Goal: Task Accomplishment & Management: Use online tool/utility

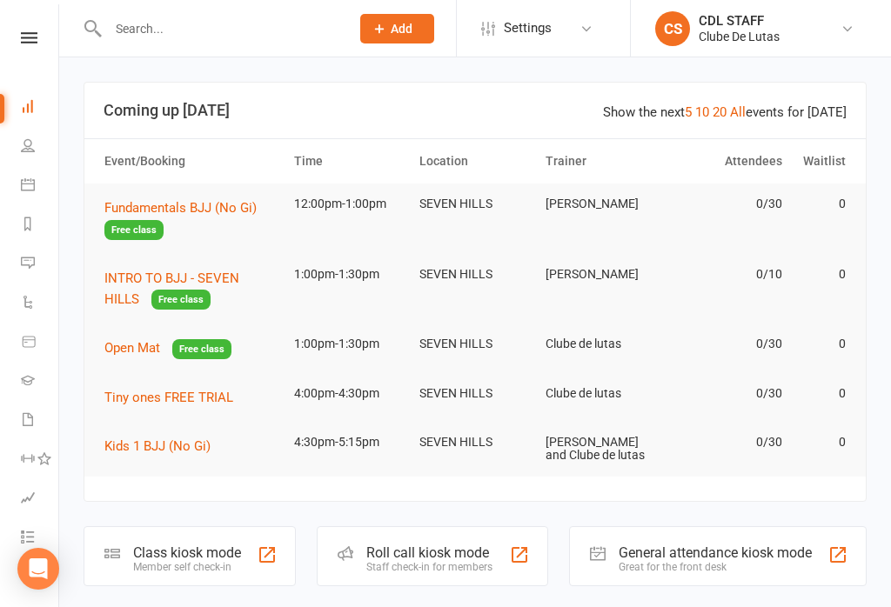
click at [32, 185] on icon at bounding box center [28, 184] width 14 height 14
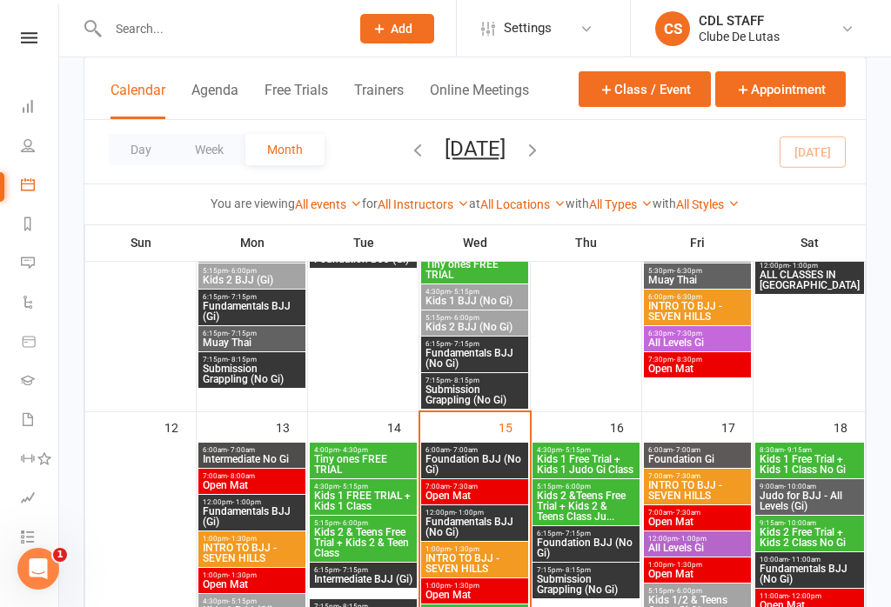
scroll to position [815, 0]
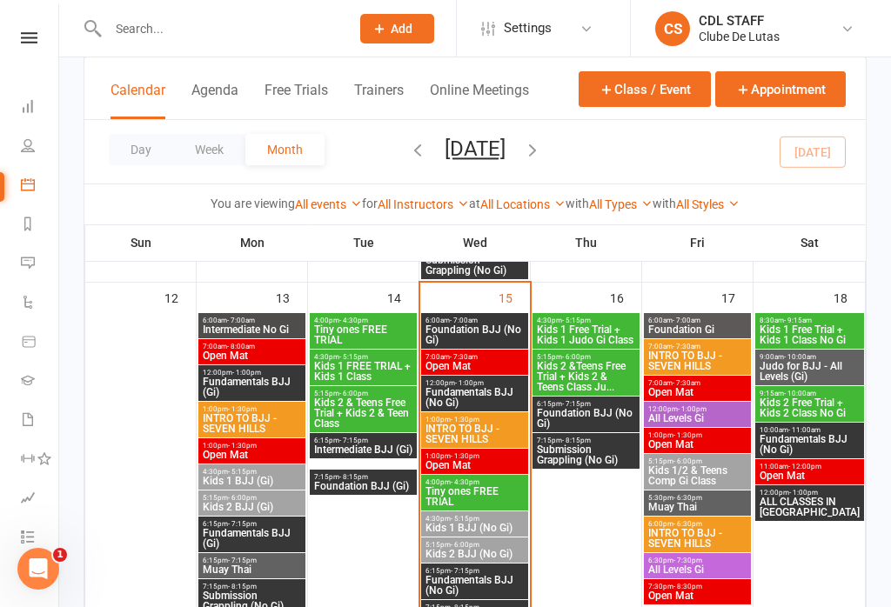
click at [487, 425] on span "INTRO TO BJJ - SEVEN HILLS" at bounding box center [474, 434] width 100 height 21
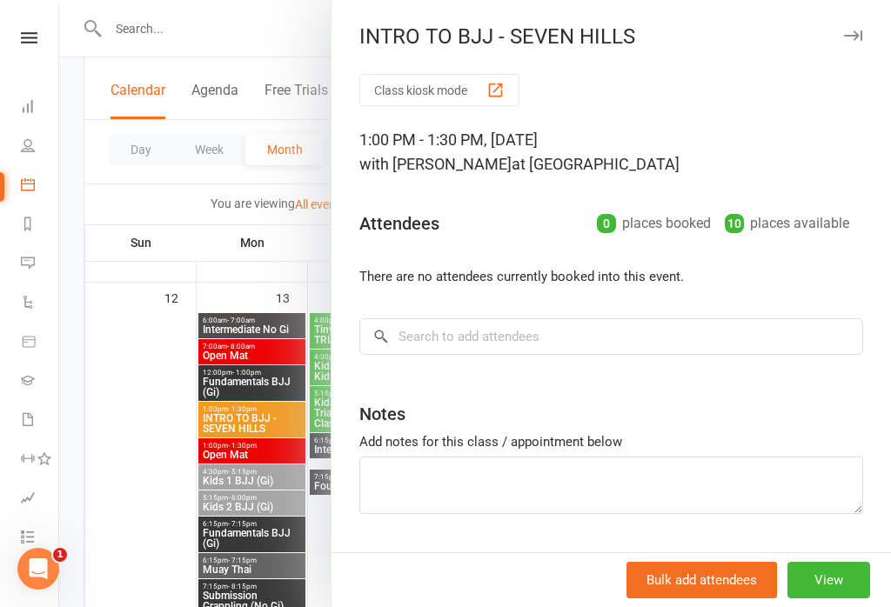
click at [141, 367] on div at bounding box center [474, 303] width 831 height 607
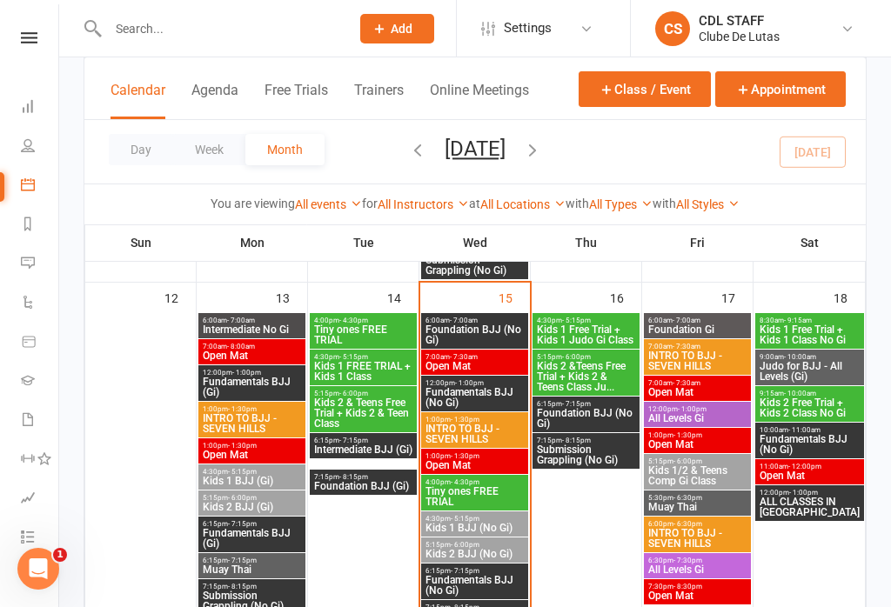
click at [488, 387] on span "Fundamentals BJJ (No Gi)" at bounding box center [474, 397] width 100 height 21
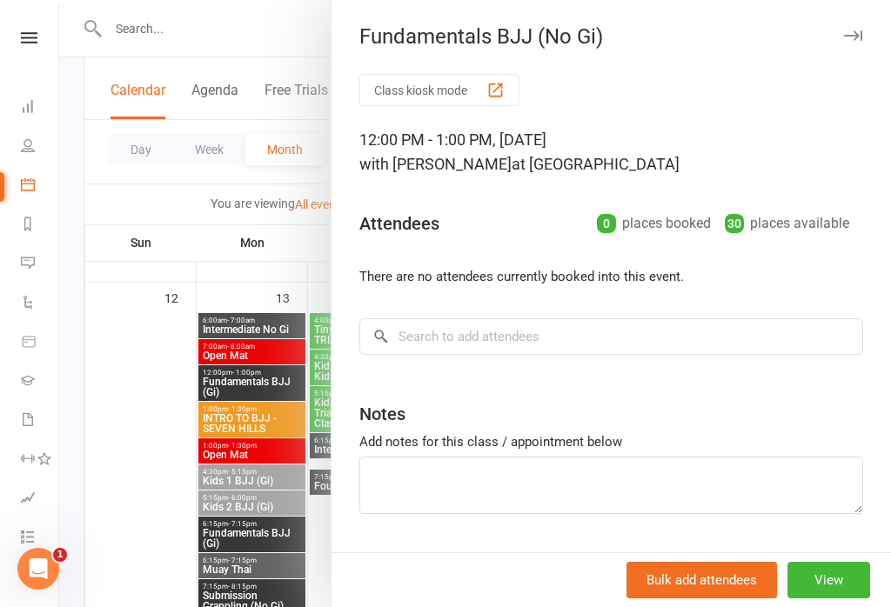
click at [427, 90] on button "Class kiosk mode" at bounding box center [439, 90] width 160 height 32
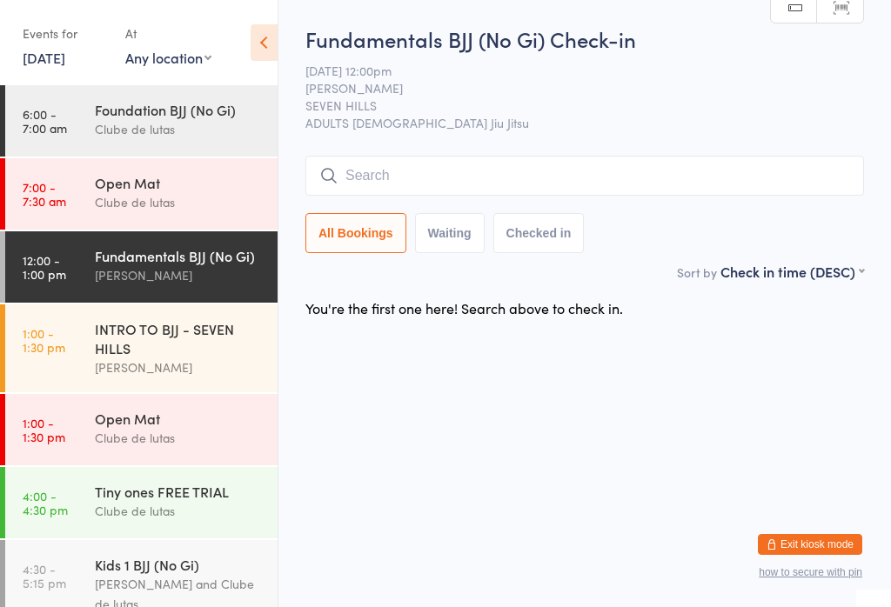
click at [445, 183] on input "search" at bounding box center [584, 176] width 558 height 40
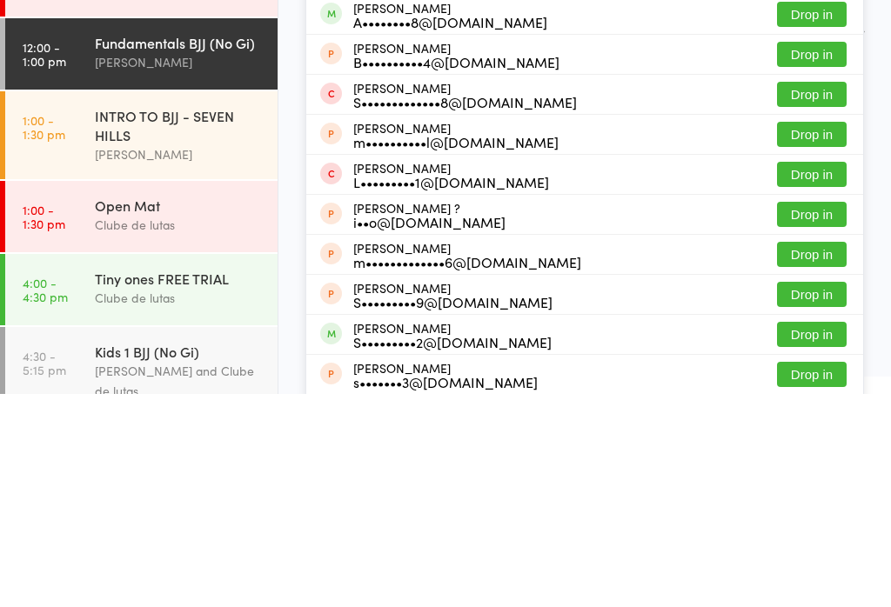
scroll to position [31, 0]
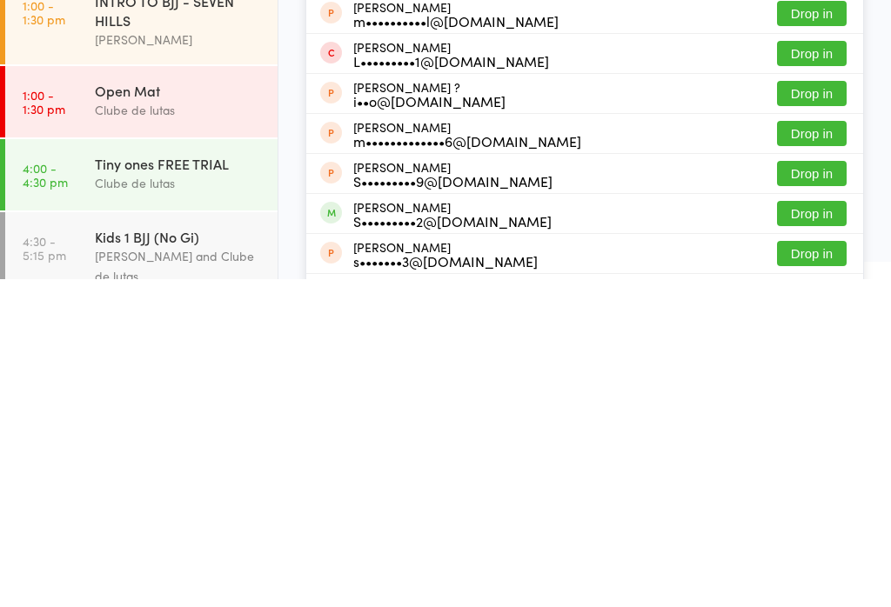
type input "Samuelk"
click at [807, 529] on button "Drop in" at bounding box center [812, 541] width 70 height 25
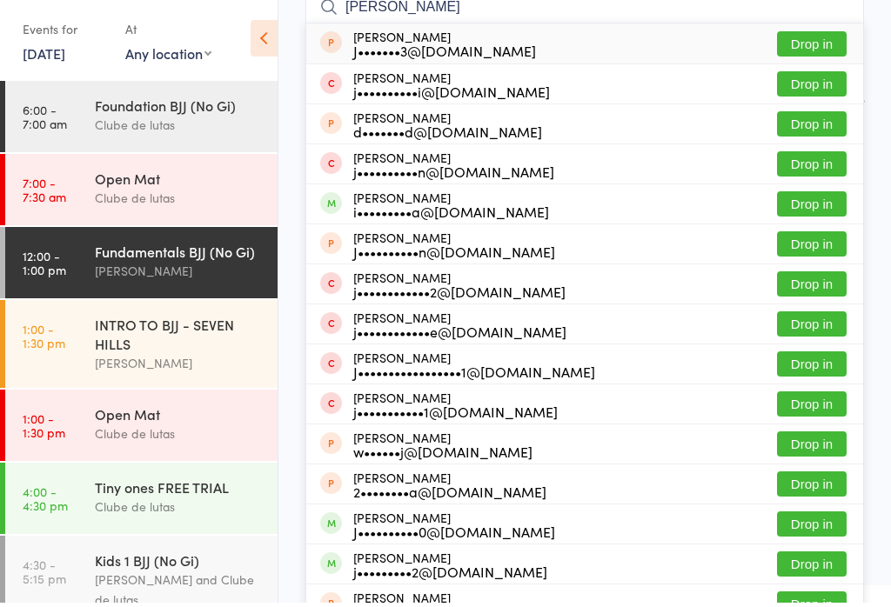
scroll to position [188, 0]
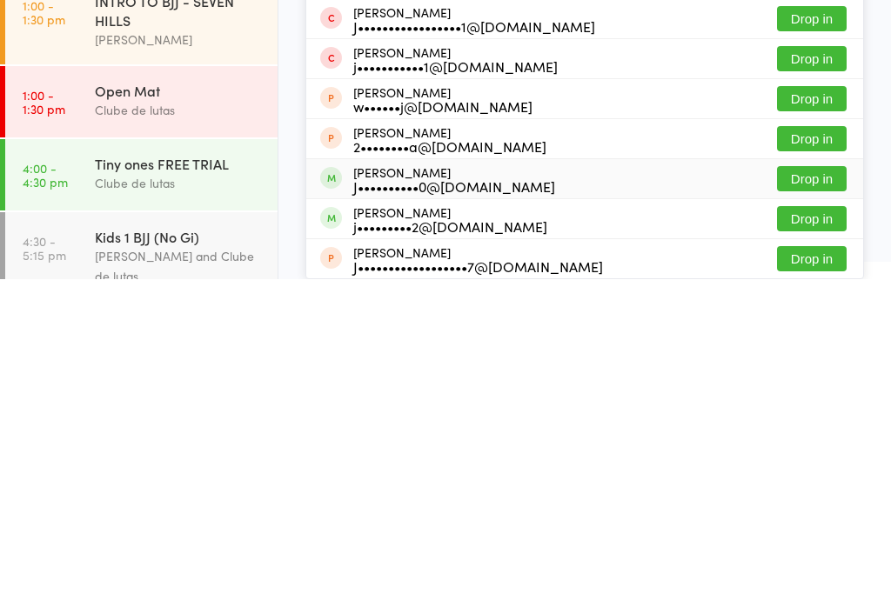
type input "[PERSON_NAME]"
click at [811, 494] on button "Drop in" at bounding box center [812, 506] width 70 height 25
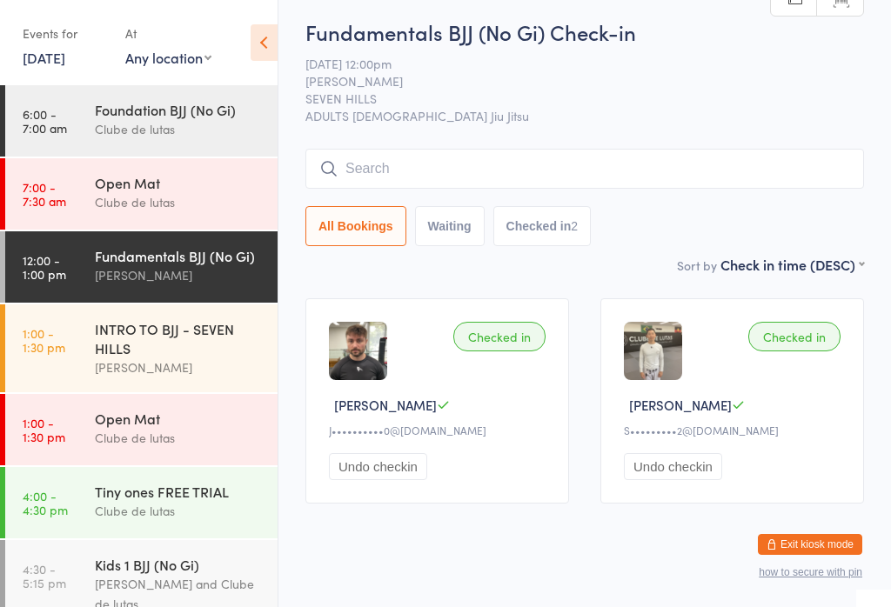
click at [513, 166] on input "search" at bounding box center [584, 169] width 558 height 40
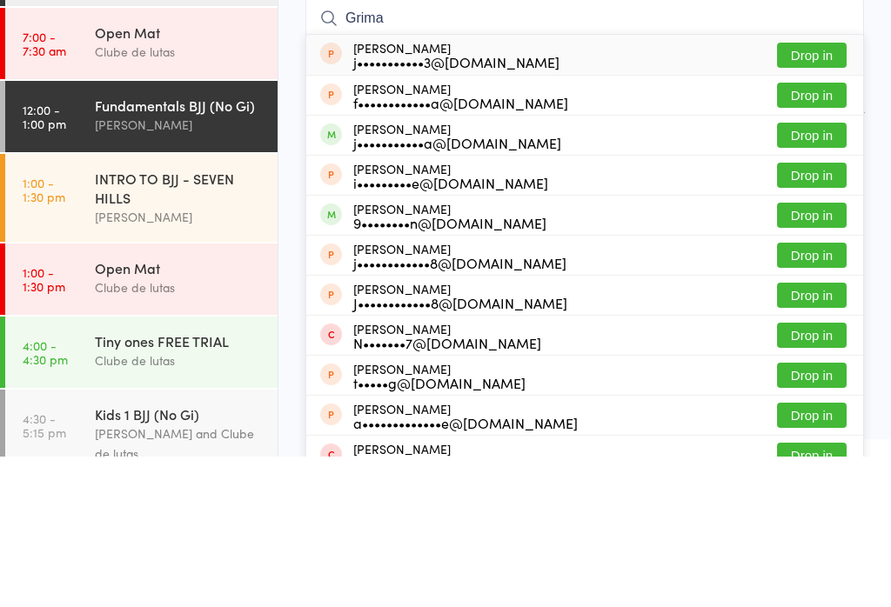
type input "Grima"
click at [824, 273] on button "Drop in" at bounding box center [812, 285] width 70 height 25
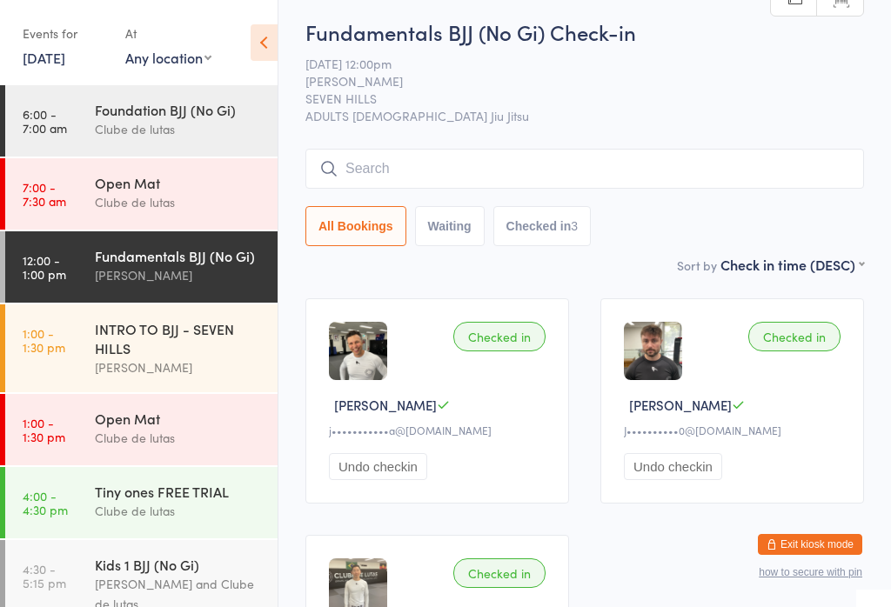
click at [715, 157] on input "search" at bounding box center [584, 169] width 558 height 40
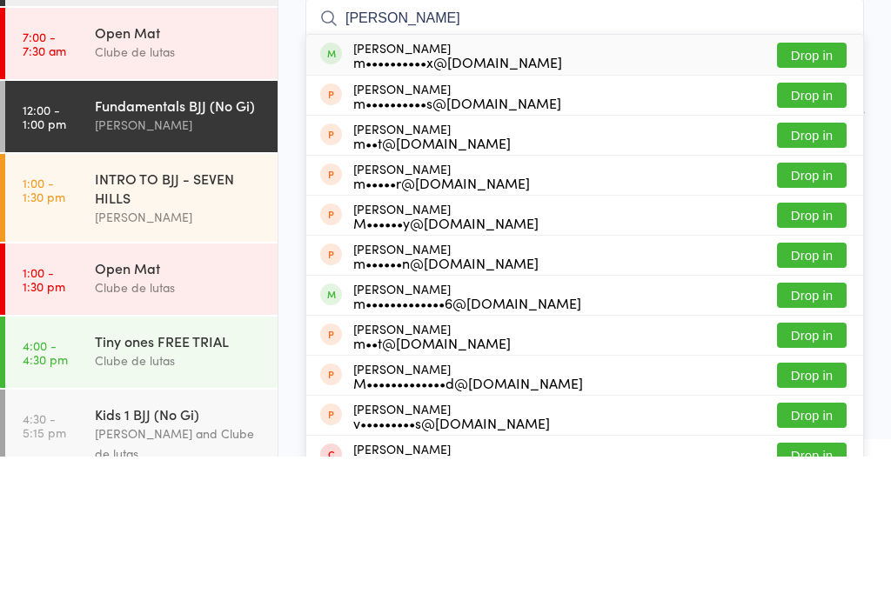
type input "[PERSON_NAME]"
click at [824, 193] on button "Drop in" at bounding box center [812, 205] width 70 height 25
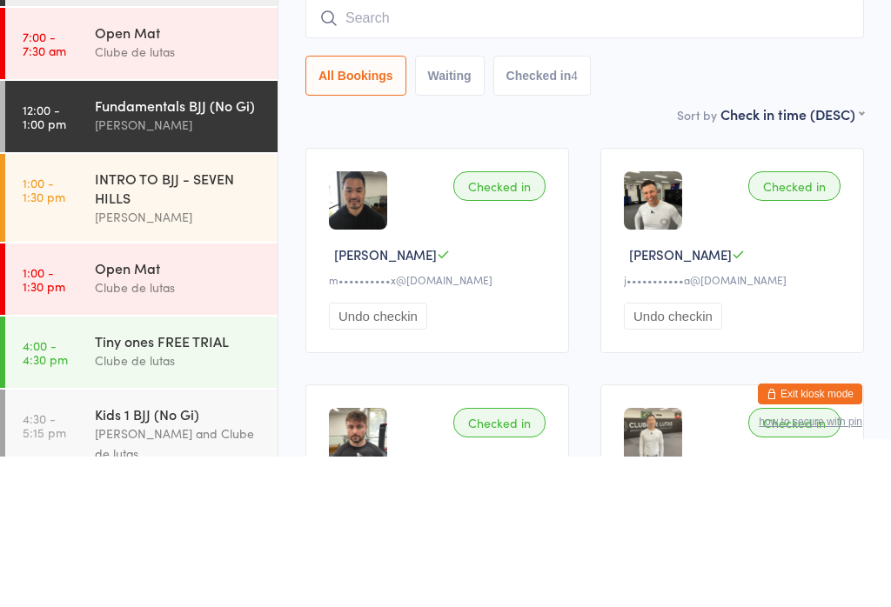
click at [439, 149] on input "search" at bounding box center [584, 169] width 558 height 40
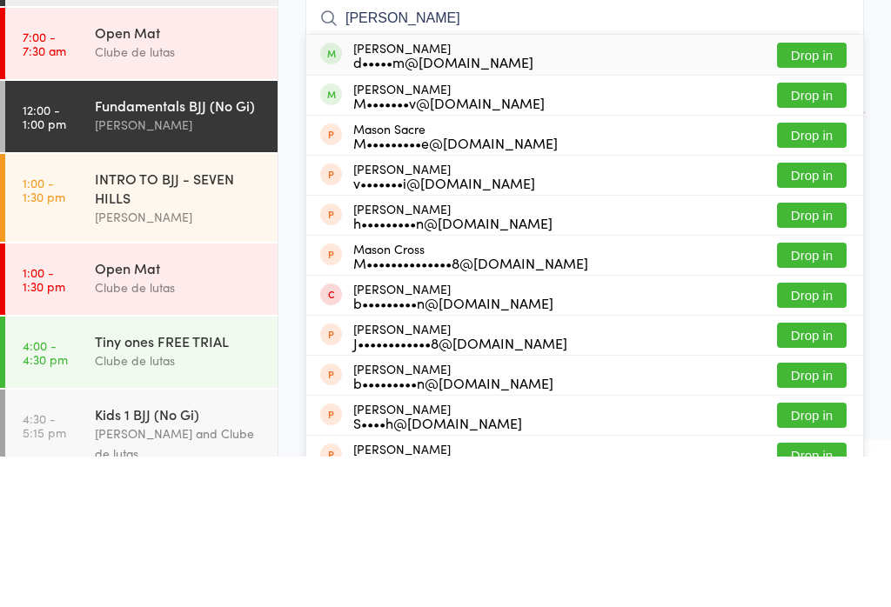
type input "[PERSON_NAME]"
click at [817, 233] on button "Drop in" at bounding box center [812, 245] width 70 height 25
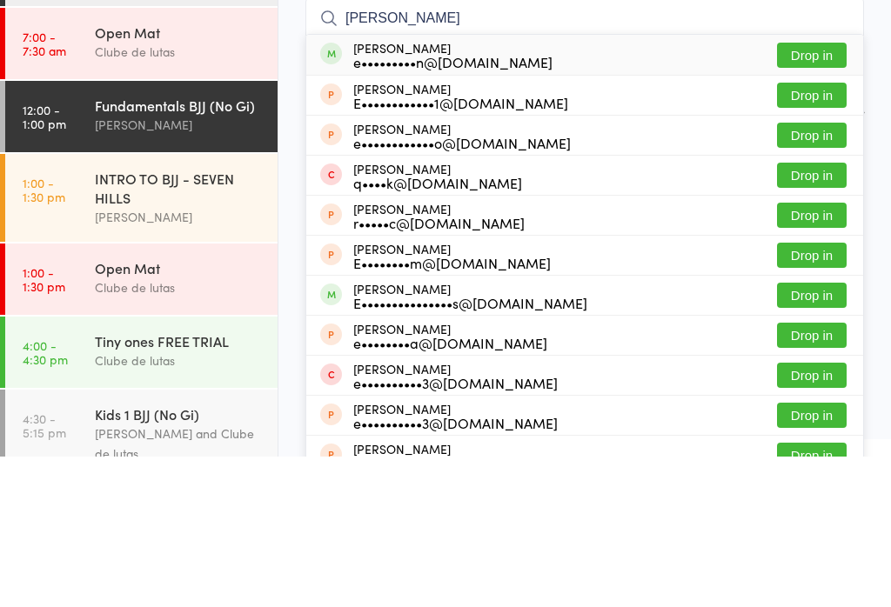
type input "[PERSON_NAME]"
click at [821, 193] on button "Drop in" at bounding box center [812, 205] width 70 height 25
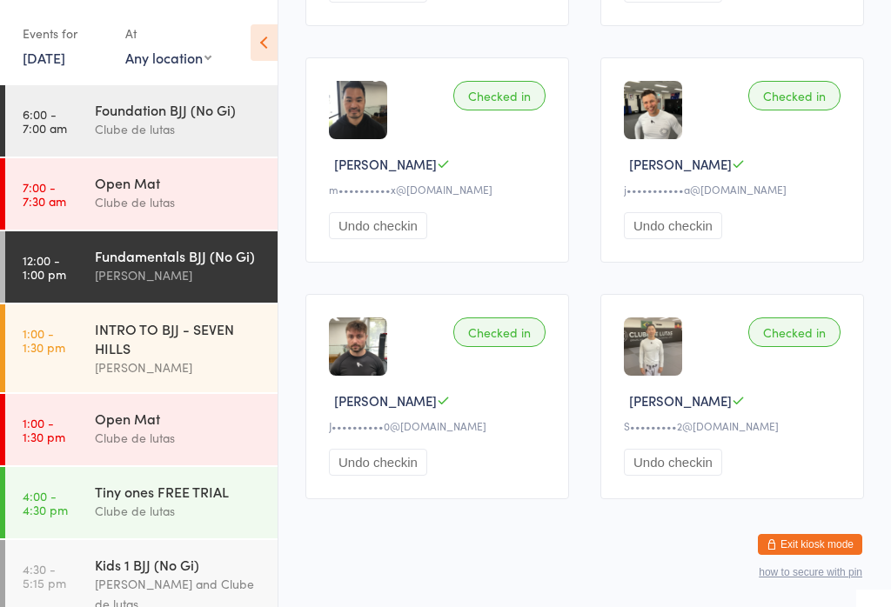
scroll to position [489, 0]
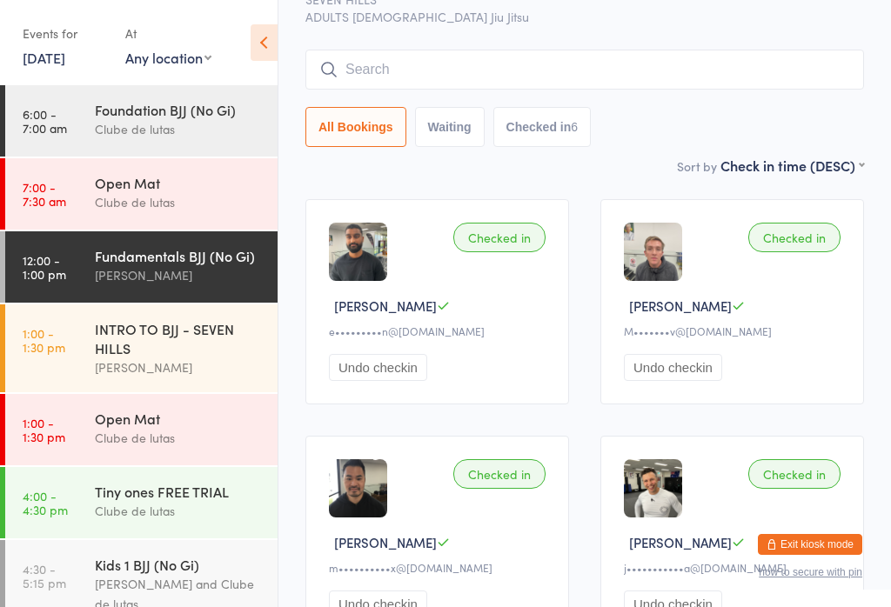
click at [477, 77] on input "search" at bounding box center [584, 70] width 558 height 40
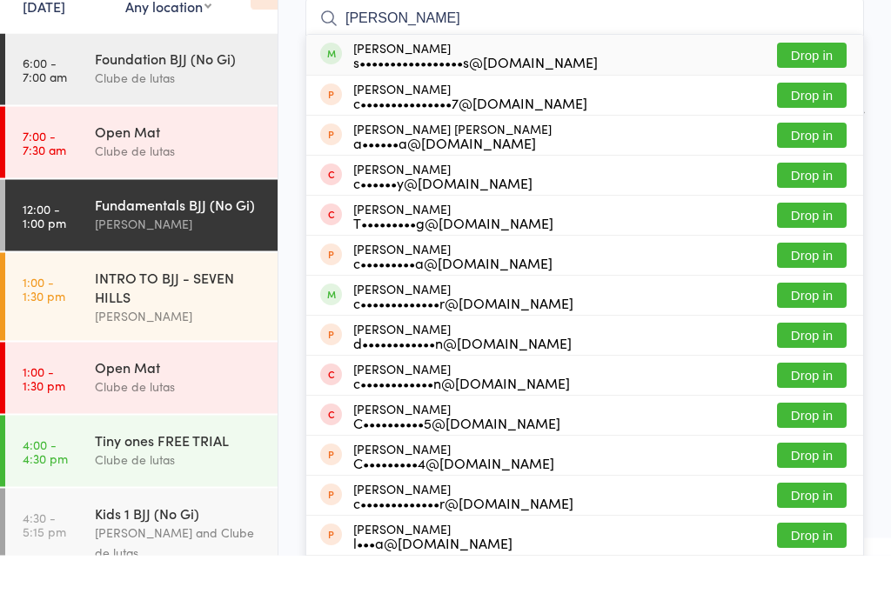
type input "[PERSON_NAME]"
click at [838, 95] on button "Drop in" at bounding box center [812, 107] width 70 height 25
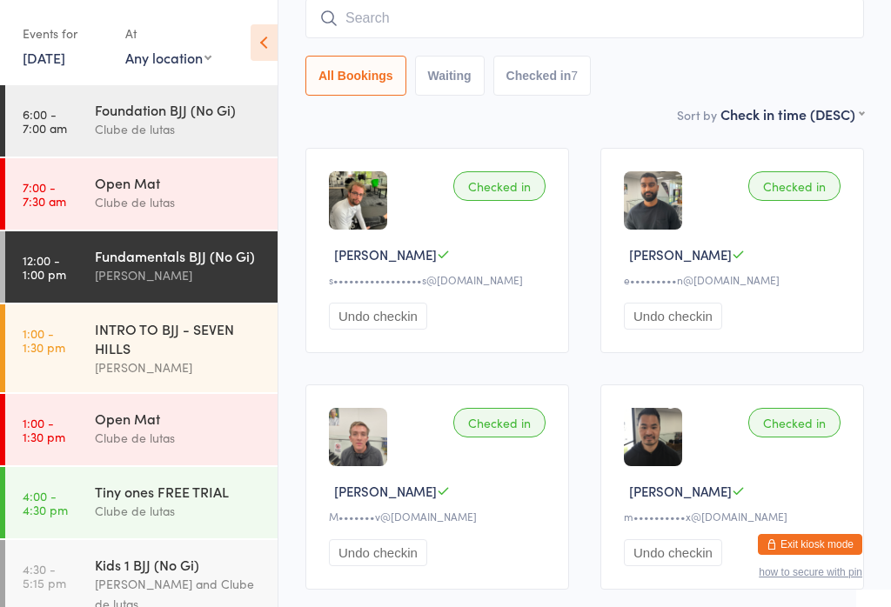
click at [474, 38] on input "search" at bounding box center [584, 18] width 558 height 40
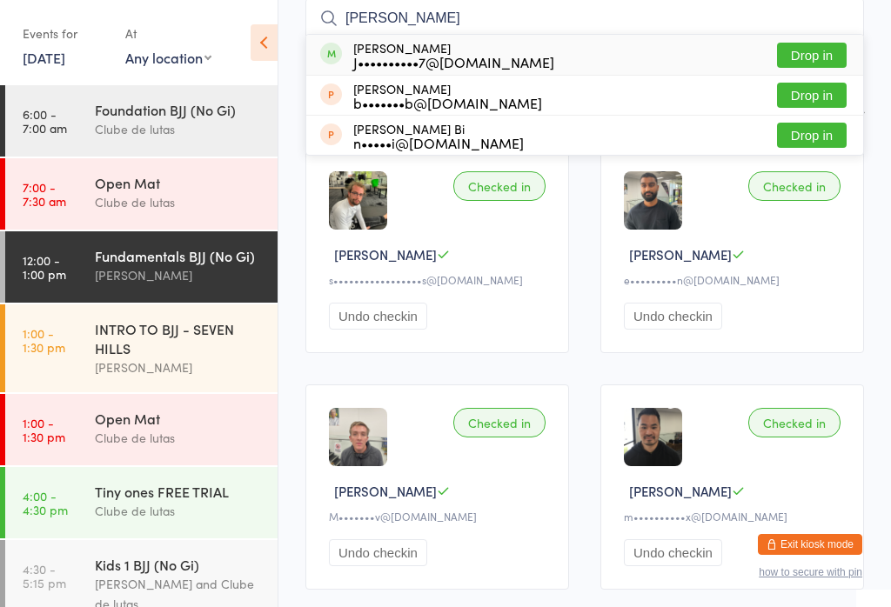
type input "[PERSON_NAME]"
click at [805, 55] on button "Drop in" at bounding box center [812, 55] width 70 height 25
